Goal: Task Accomplishment & Management: Manage account settings

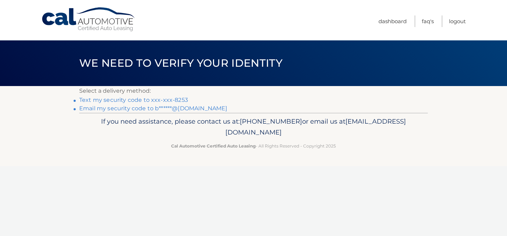
click at [138, 101] on link "Text my security code to xxx-xxx-8253" at bounding box center [133, 100] width 109 height 7
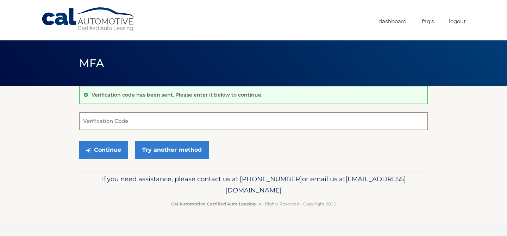
click at [120, 124] on input "Verification Code" at bounding box center [253, 122] width 348 height 18
type input "696708"
click at [79, 141] on button "Continue" at bounding box center [103, 150] width 49 height 18
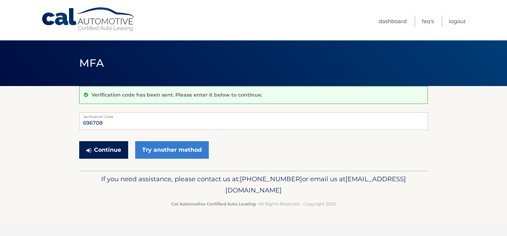
click at [91, 153] on button "Continue" at bounding box center [103, 150] width 49 height 18
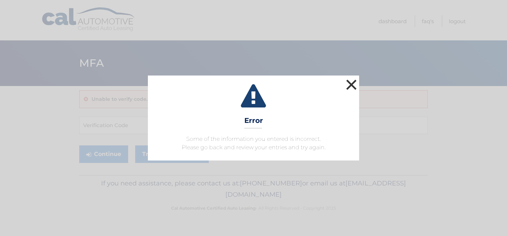
click at [350, 85] on button "×" at bounding box center [351, 85] width 14 height 14
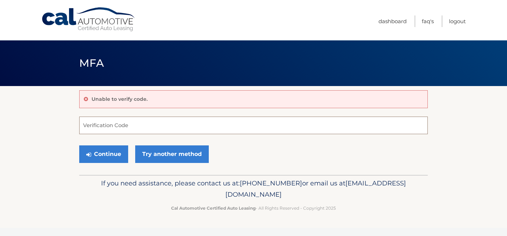
click at [258, 126] on input "Verification Code" at bounding box center [253, 126] width 348 height 18
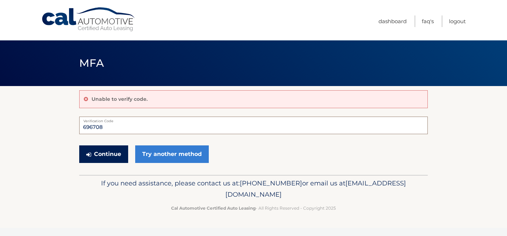
type input "696708"
click at [101, 158] on button "Continue" at bounding box center [103, 155] width 49 height 18
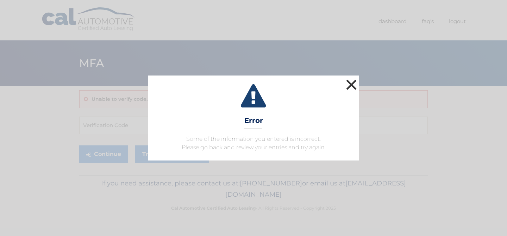
click at [352, 86] on button "×" at bounding box center [351, 85] width 14 height 14
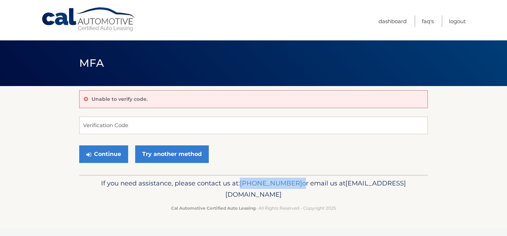
drag, startPoint x: 279, startPoint y: 184, endPoint x: 324, endPoint y: 183, distance: 45.4
click at [324, 183] on p "If you need assistance, please contact us at: 609-807-3200 or email us at Custo…" at bounding box center [253, 189] width 339 height 23
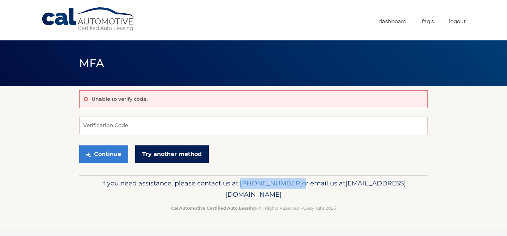
click at [159, 152] on link "Try another method" at bounding box center [172, 155] width 74 height 18
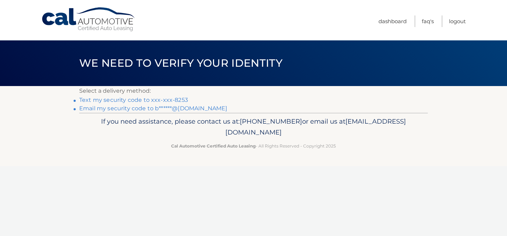
click at [141, 108] on link "Email my security code to b******@gmail.com" at bounding box center [153, 108] width 148 height 7
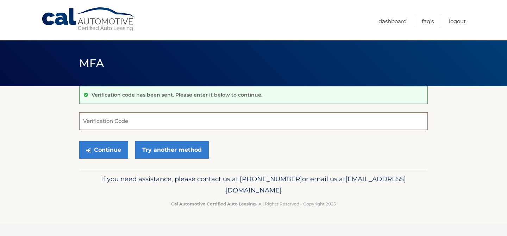
click at [154, 122] on input "Verification Code" at bounding box center [253, 122] width 348 height 18
paste input "881138"
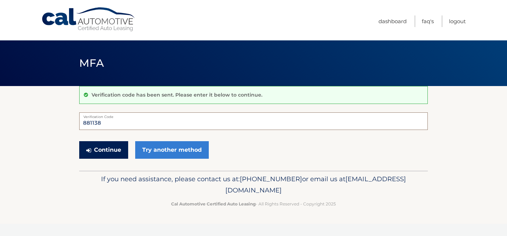
type input "881138"
click at [106, 153] on button "Continue" at bounding box center [103, 150] width 49 height 18
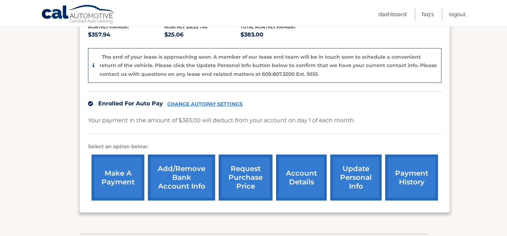
scroll to position [156, 0]
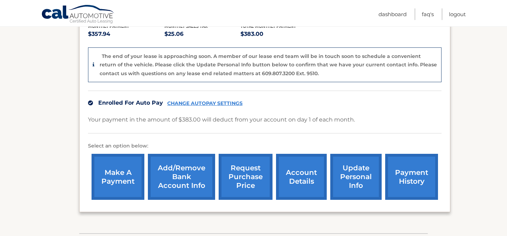
click at [239, 174] on link "request purchase price" at bounding box center [246, 177] width 54 height 46
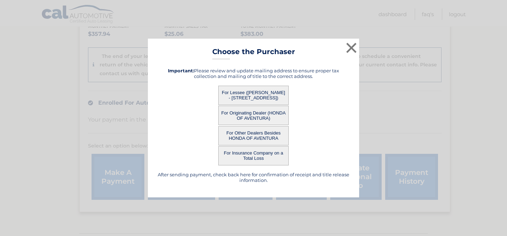
click at [246, 96] on button "For Lessee ([PERSON_NAME] - [STREET_ADDRESS])" at bounding box center [253, 95] width 70 height 19
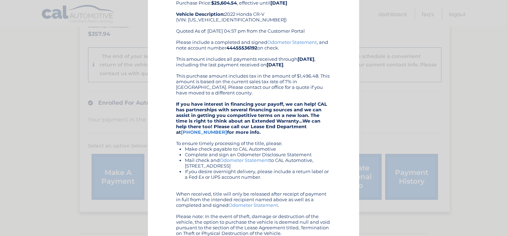
scroll to position [0, 0]
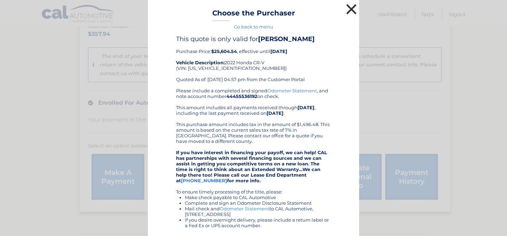
click at [354, 11] on button "×" at bounding box center [351, 9] width 14 height 14
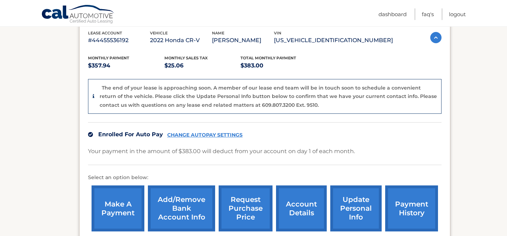
scroll to position [124, 0]
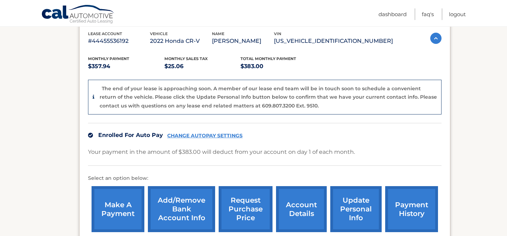
click at [353, 210] on link "update personal info" at bounding box center [355, 210] width 51 height 46
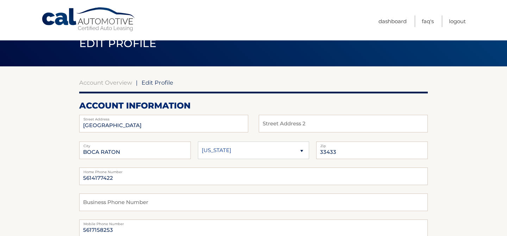
scroll to position [23, 0]
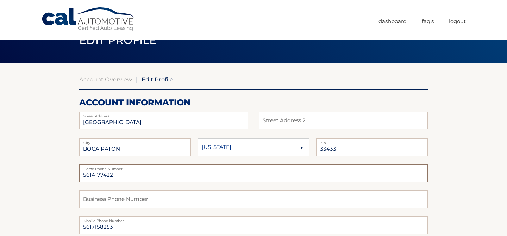
drag, startPoint x: 92, startPoint y: 176, endPoint x: 123, endPoint y: 175, distance: 31.0
click at [123, 175] on input "5614177422" at bounding box center [253, 174] width 348 height 18
type input "5617158253"
click at [109, 199] on input "text" at bounding box center [253, 200] width 348 height 18
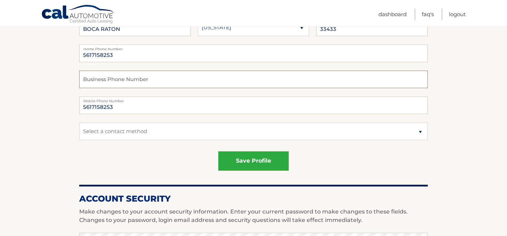
scroll to position [146, 0]
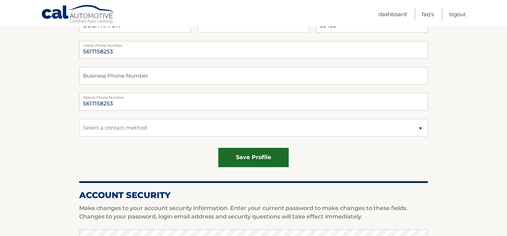
click at [257, 160] on button "save profile" at bounding box center [253, 157] width 70 height 19
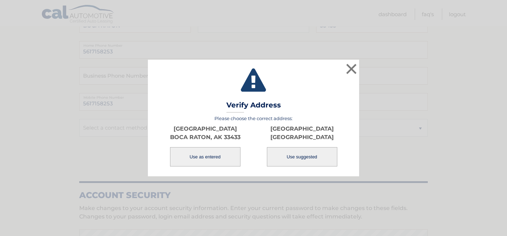
click at [288, 156] on button "Use suggested" at bounding box center [302, 156] width 70 height 19
select select "FL"
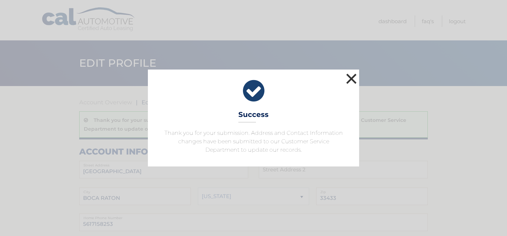
click at [348, 79] on button "×" at bounding box center [351, 79] width 14 height 14
